Goal: Check status: Check status

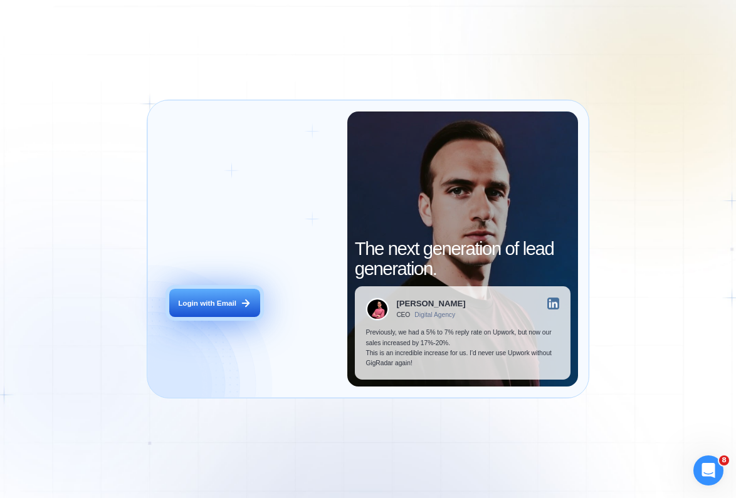
click at [221, 306] on div "Login with Email" at bounding box center [207, 303] width 58 height 10
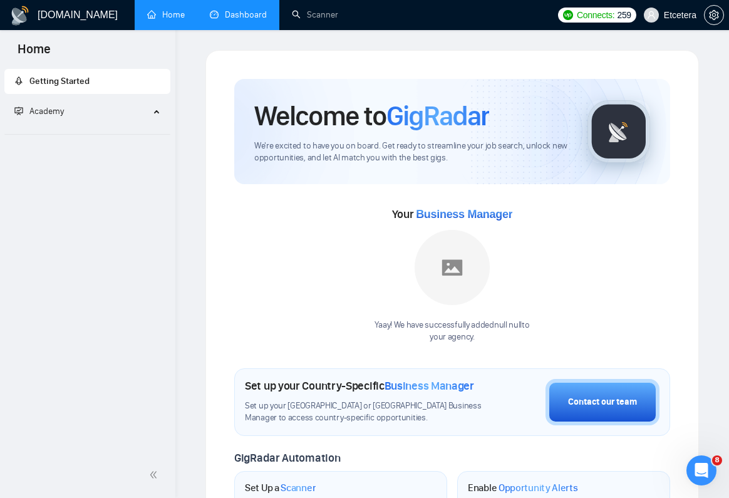
click at [228, 19] on link "Dashboard" at bounding box center [238, 14] width 57 height 11
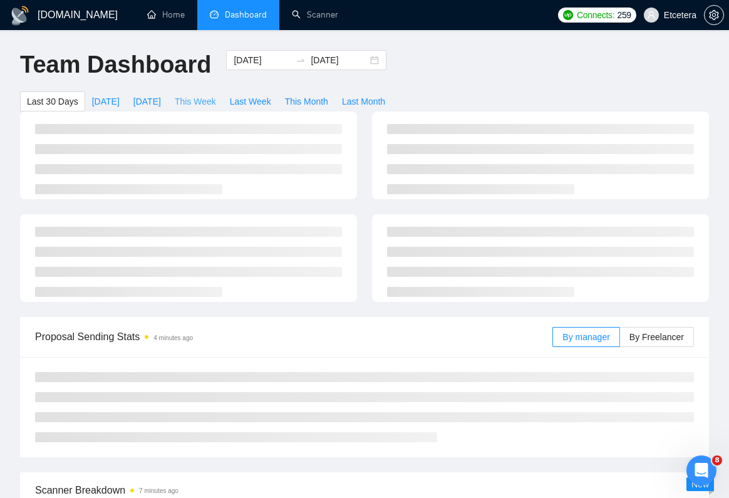
click at [201, 103] on span "This Week" at bounding box center [195, 102] width 41 height 14
type input "[DATE]"
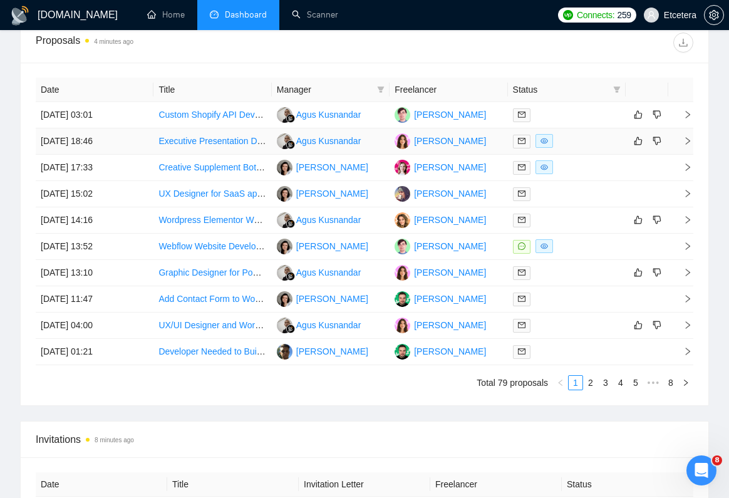
scroll to position [865, 0]
